Goal: Task Accomplishment & Management: Complete application form

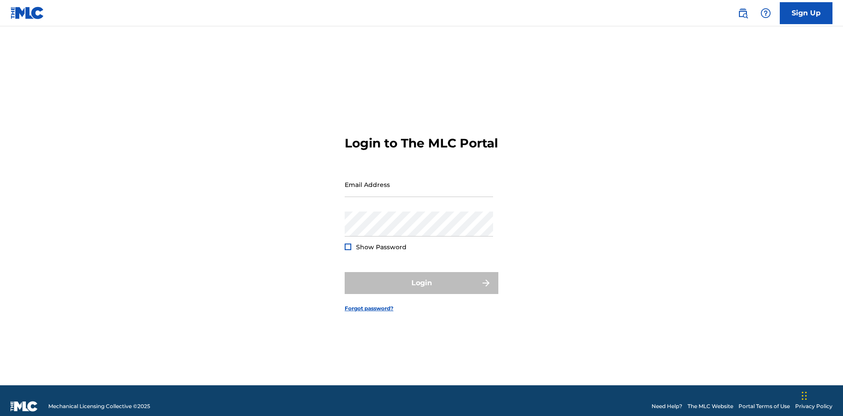
scroll to position [11, 0]
click at [419, 180] on input "Email Address" at bounding box center [419, 184] width 148 height 25
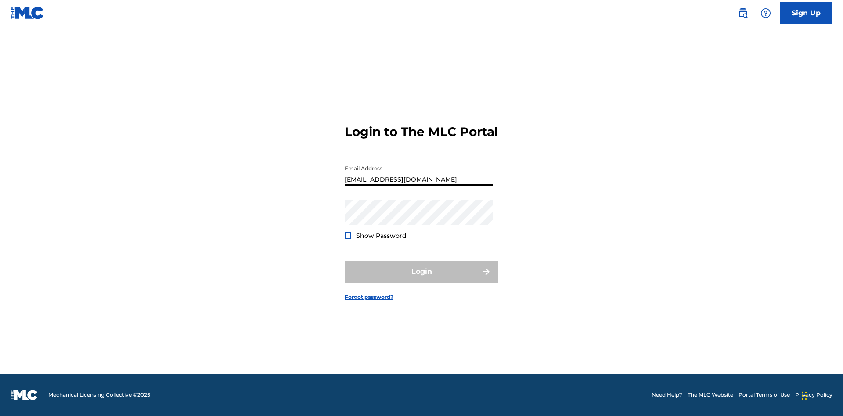
type input "[EMAIL_ADDRESS][DOMAIN_NAME]"
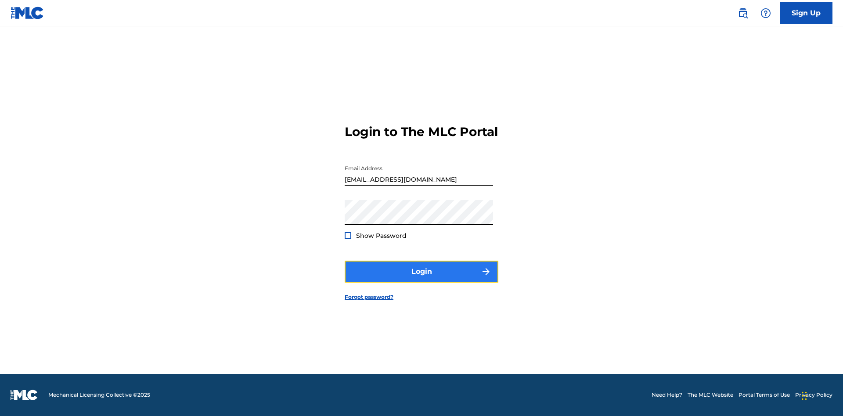
click at [422, 279] on button "Login" at bounding box center [422, 272] width 154 height 22
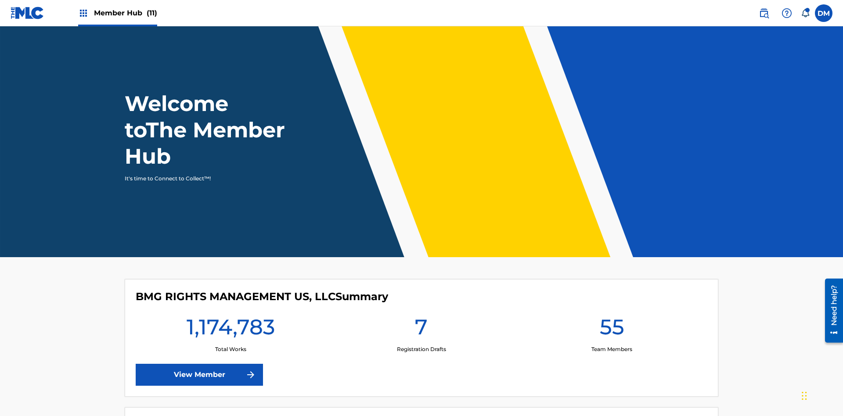
click at [117, 13] on span "Member Hub (11)" at bounding box center [125, 13] width 63 height 10
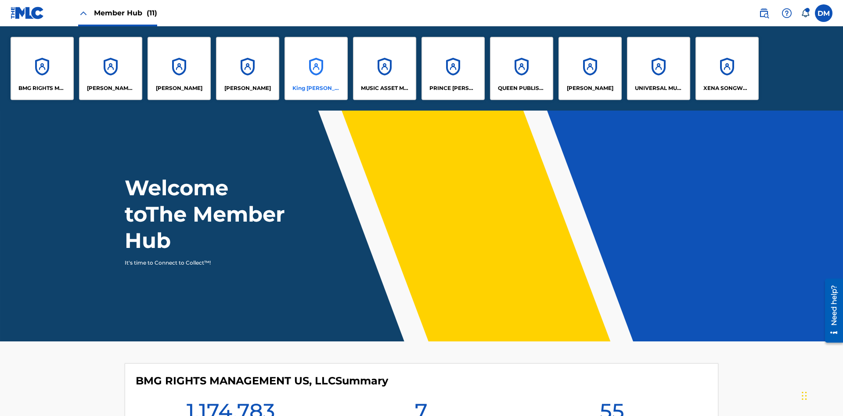
click at [316, 88] on p "King [PERSON_NAME]" at bounding box center [316, 88] width 48 height 8
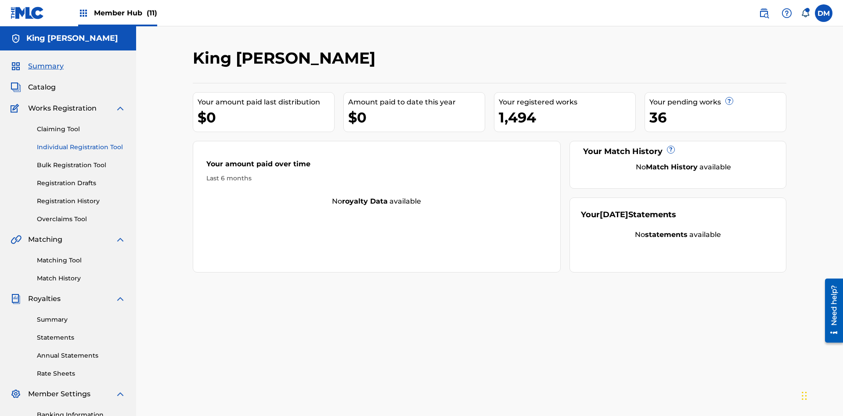
click at [81, 143] on link "Individual Registration Tool" at bounding box center [81, 147] width 89 height 9
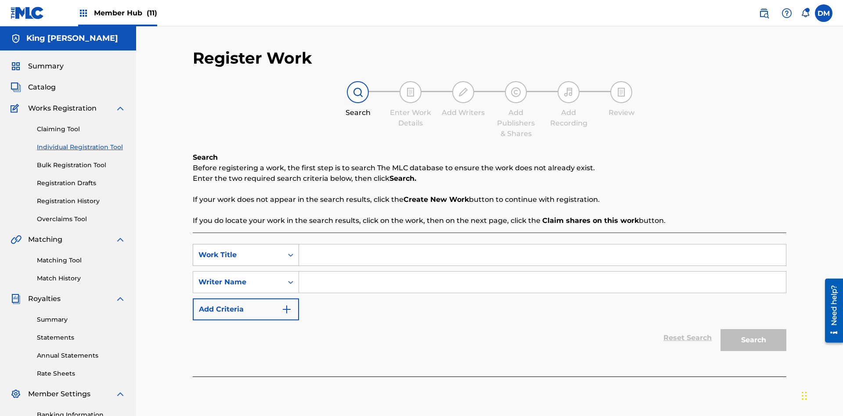
click at [238, 250] on div "Work Title" at bounding box center [237, 255] width 79 height 11
click at [238, 277] on div "Writer Name" at bounding box center [237, 282] width 79 height 11
click at [542, 245] on input "Search Form" at bounding box center [542, 255] width 487 height 21
type input "RB0ZQR"
click at [542, 272] on input "Search Form" at bounding box center [542, 282] width 487 height 21
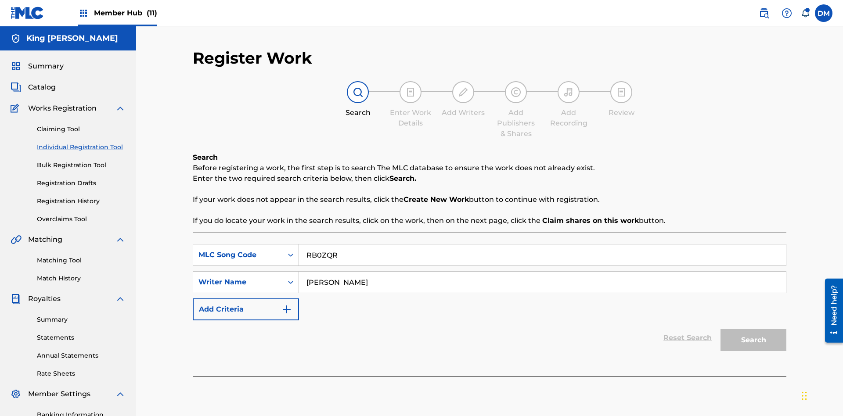
type input "[PERSON_NAME] [PERSON_NAME]"
click at [754, 329] on button "Search" at bounding box center [754, 340] width 66 height 22
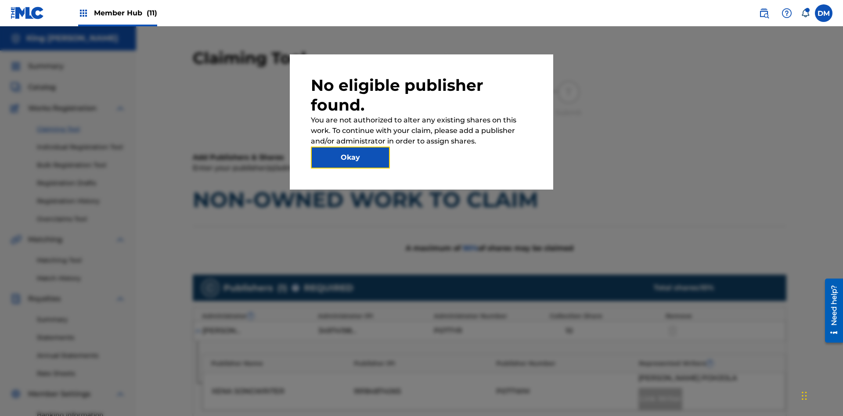
click at [350, 158] on button "Okay" at bounding box center [350, 158] width 79 height 22
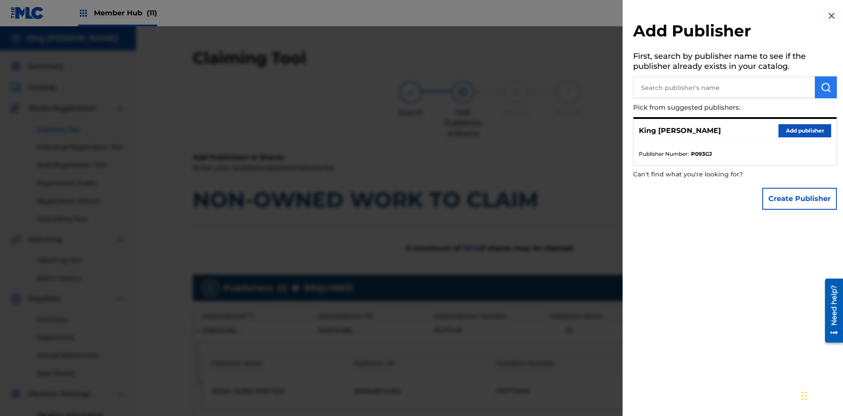
click at [724, 87] on input "text" at bounding box center [724, 87] width 182 height 22
click at [826, 87] on img "submit" at bounding box center [826, 87] width 11 height 11
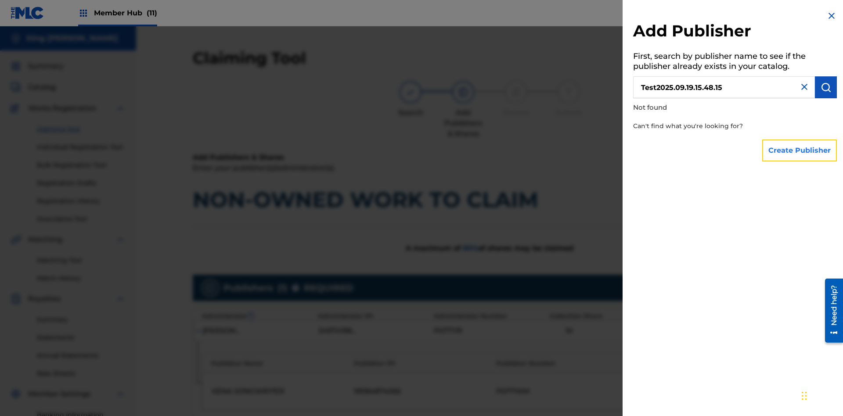
click at [800, 150] on button "Create Publisher" at bounding box center [799, 151] width 75 height 22
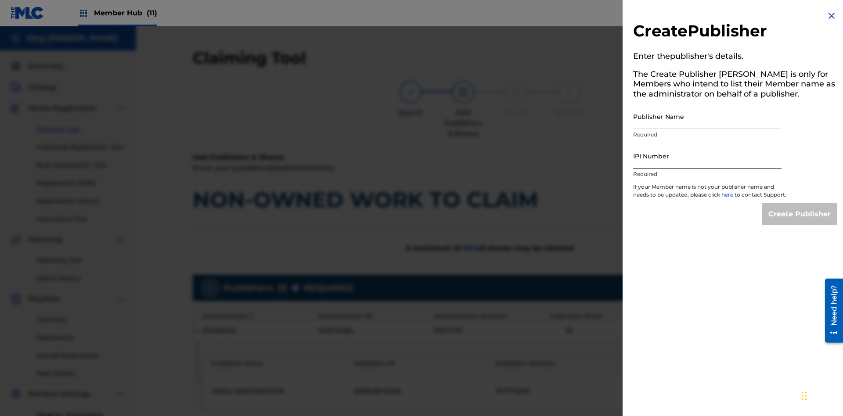
click at [707, 116] on input "Publisher Name" at bounding box center [707, 116] width 148 height 25
click at [707, 156] on input "IPI Number" at bounding box center [707, 156] width 148 height 25
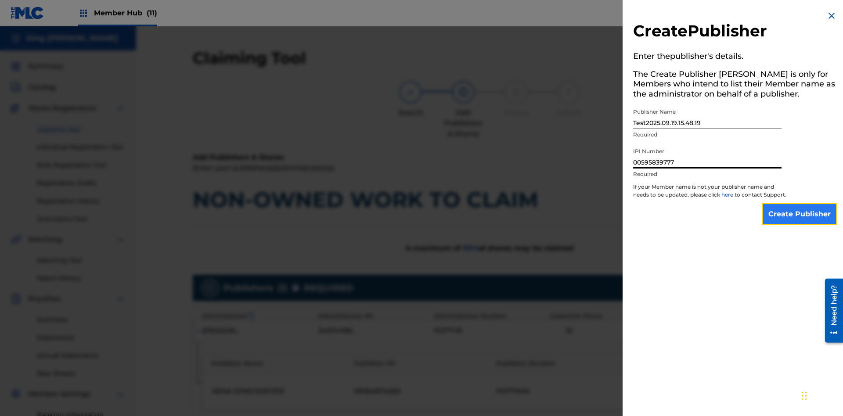
click at [800, 222] on input "Create Publisher" at bounding box center [799, 214] width 75 height 22
click at [800, 203] on input "Create Publisher" at bounding box center [799, 214] width 75 height 22
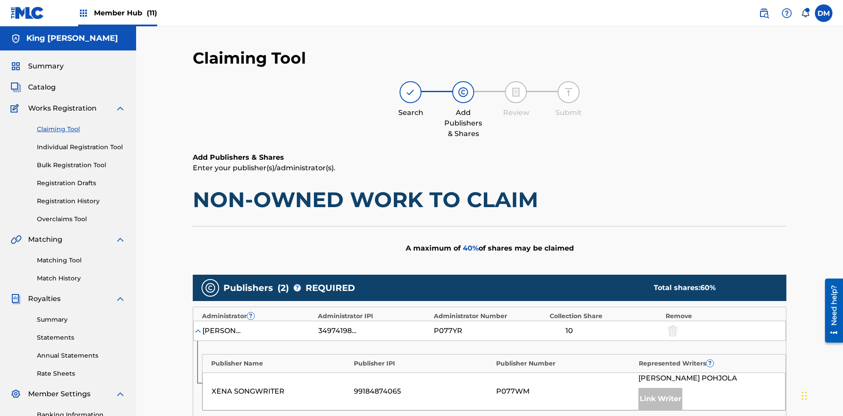
type input "50"
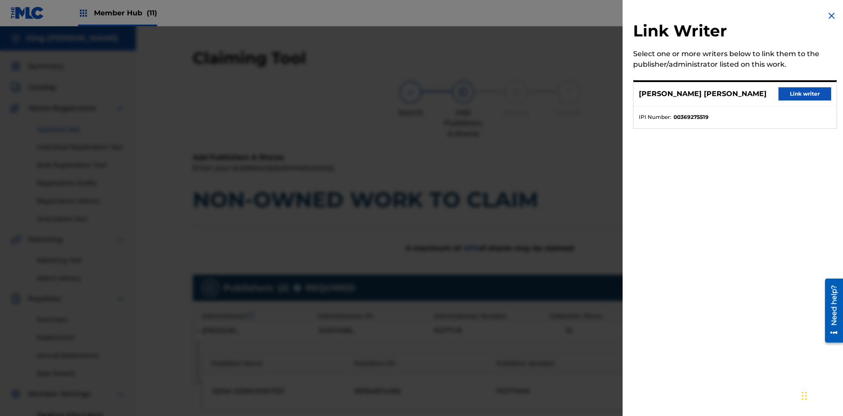
click at [805, 94] on button "Link writer" at bounding box center [805, 93] width 53 height 13
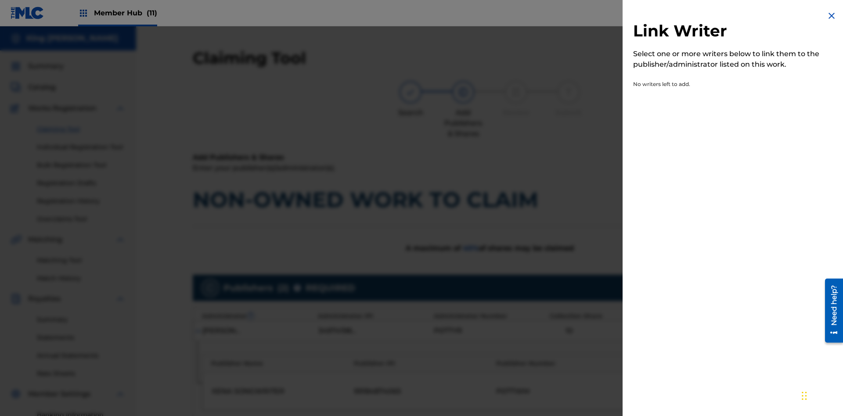
click at [832, 16] on img at bounding box center [831, 16] width 11 height 11
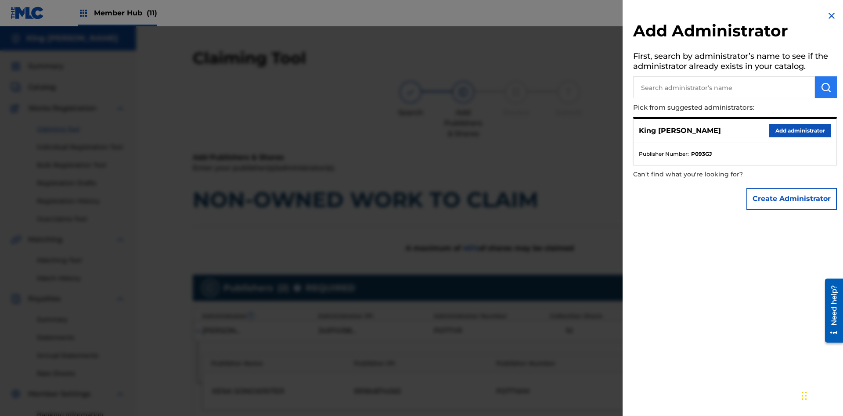
click at [724, 87] on input "text" at bounding box center [724, 87] width 182 height 22
type input "Test2025.09.19.15.48.40"
click at [826, 87] on img "submit" at bounding box center [826, 87] width 11 height 11
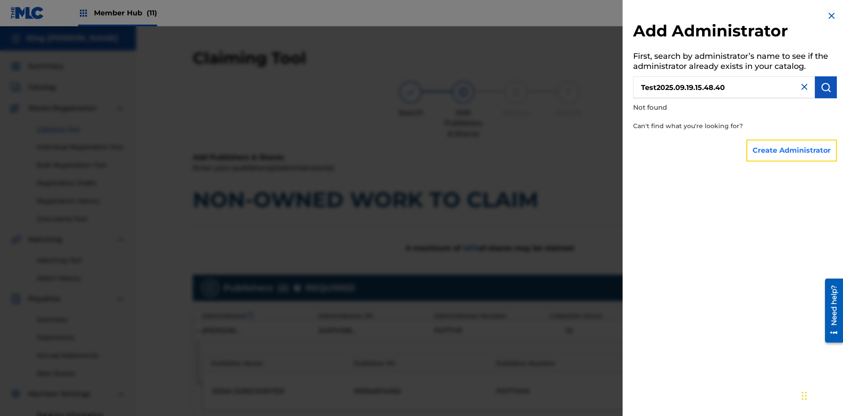
click at [792, 150] on button "Create Administrator" at bounding box center [792, 151] width 90 height 22
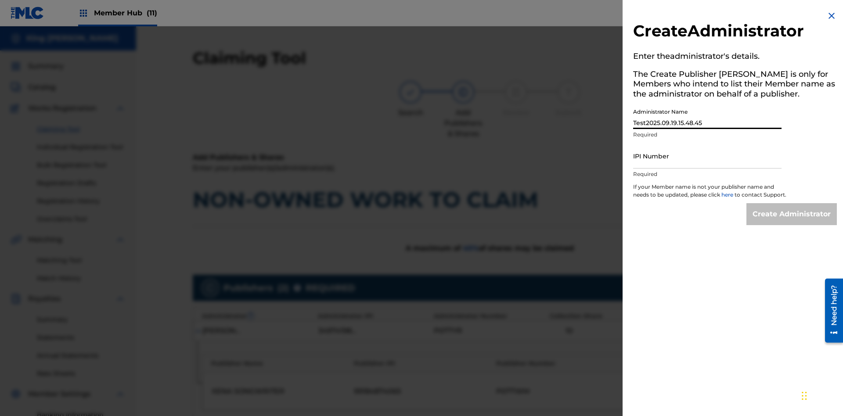
click at [707, 156] on input "IPI Number" at bounding box center [707, 156] width 148 height 25
click at [792, 222] on input "Create Administrator" at bounding box center [792, 214] width 90 height 22
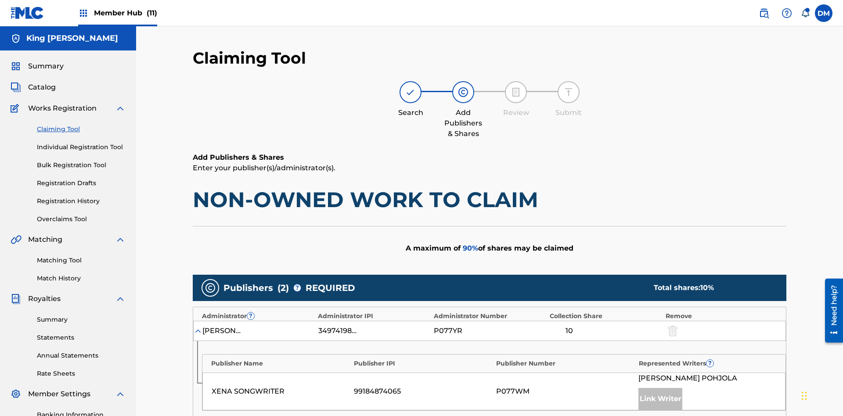
type input "50"
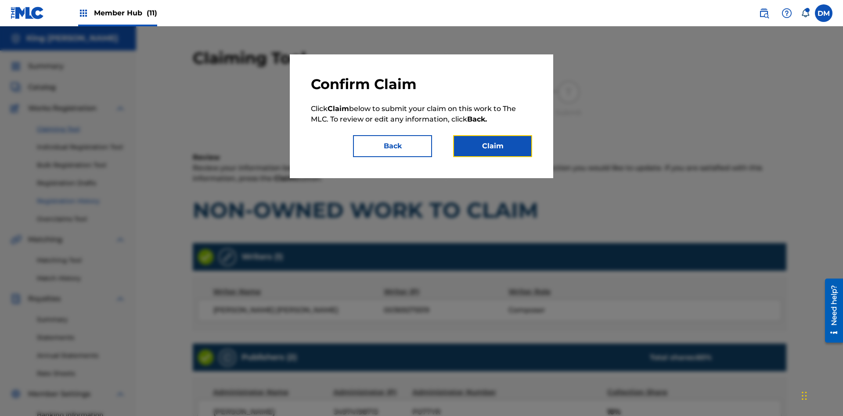
click at [493, 146] on button "Claim" at bounding box center [492, 146] width 79 height 22
click at [81, 197] on link "Registration History" at bounding box center [81, 201] width 89 height 9
